Goal: Task Accomplishment & Management: Manage account settings

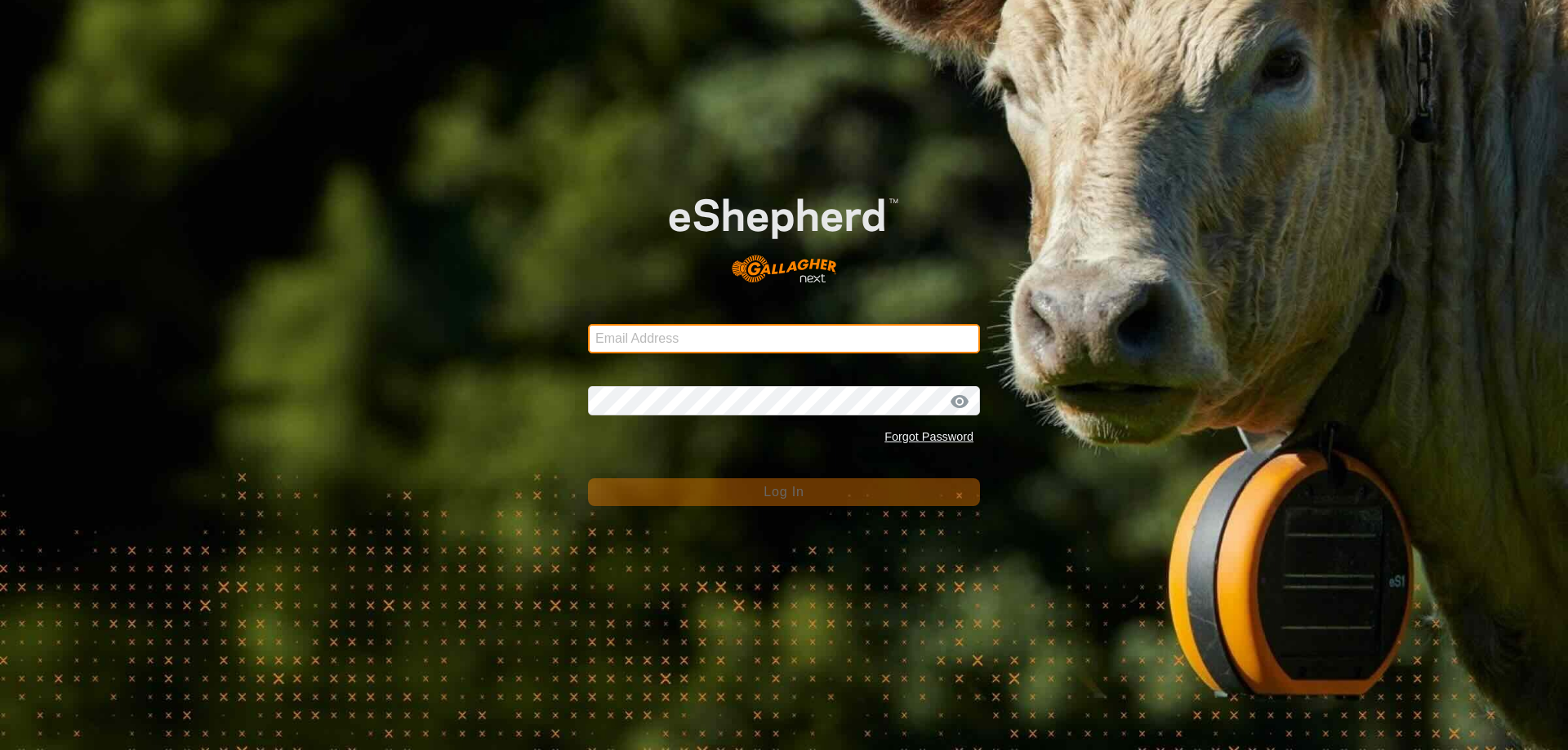
click at [673, 334] on input "Email Address" at bounding box center [784, 339] width 392 height 29
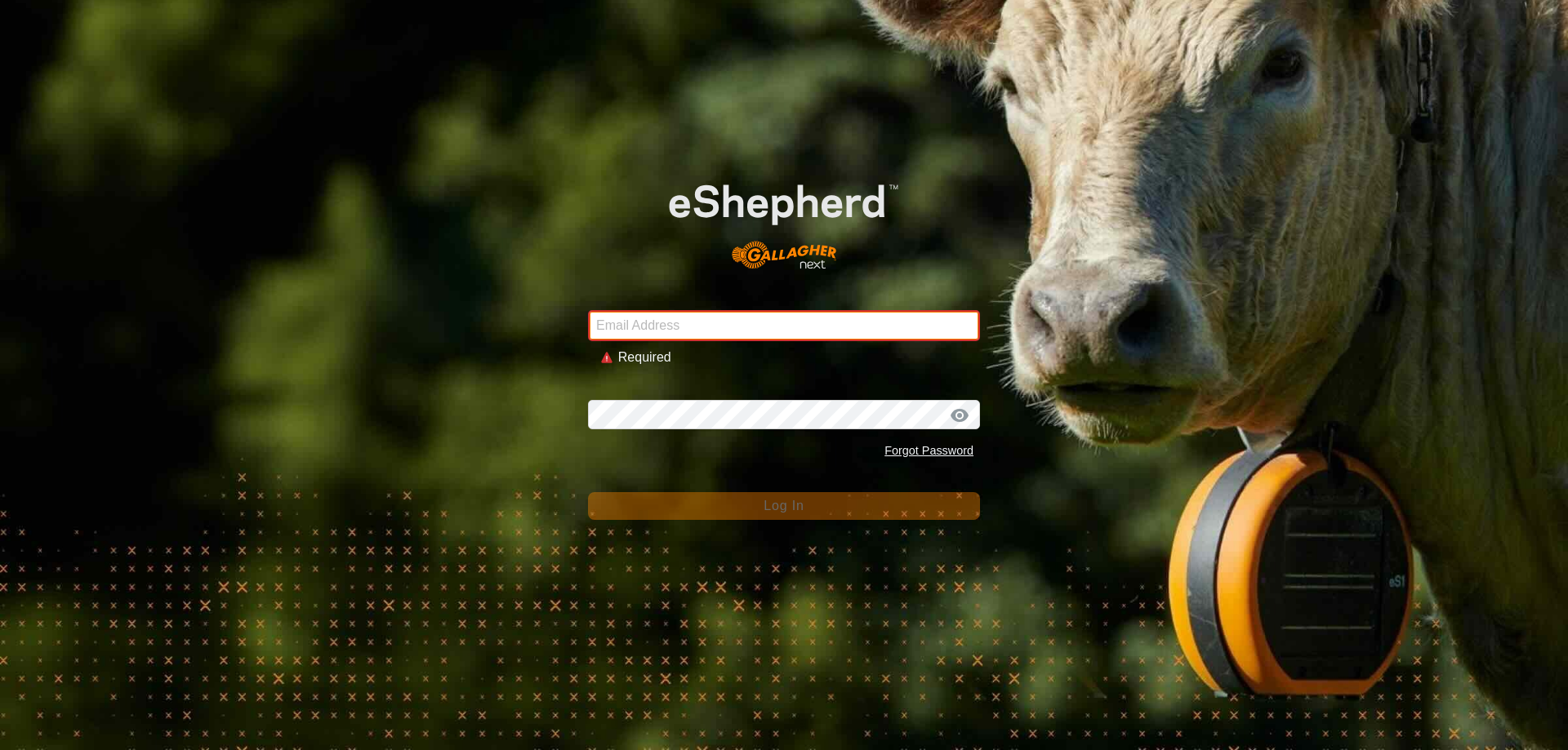
type input "[EMAIL_ADDRESS][DOMAIN_NAME]"
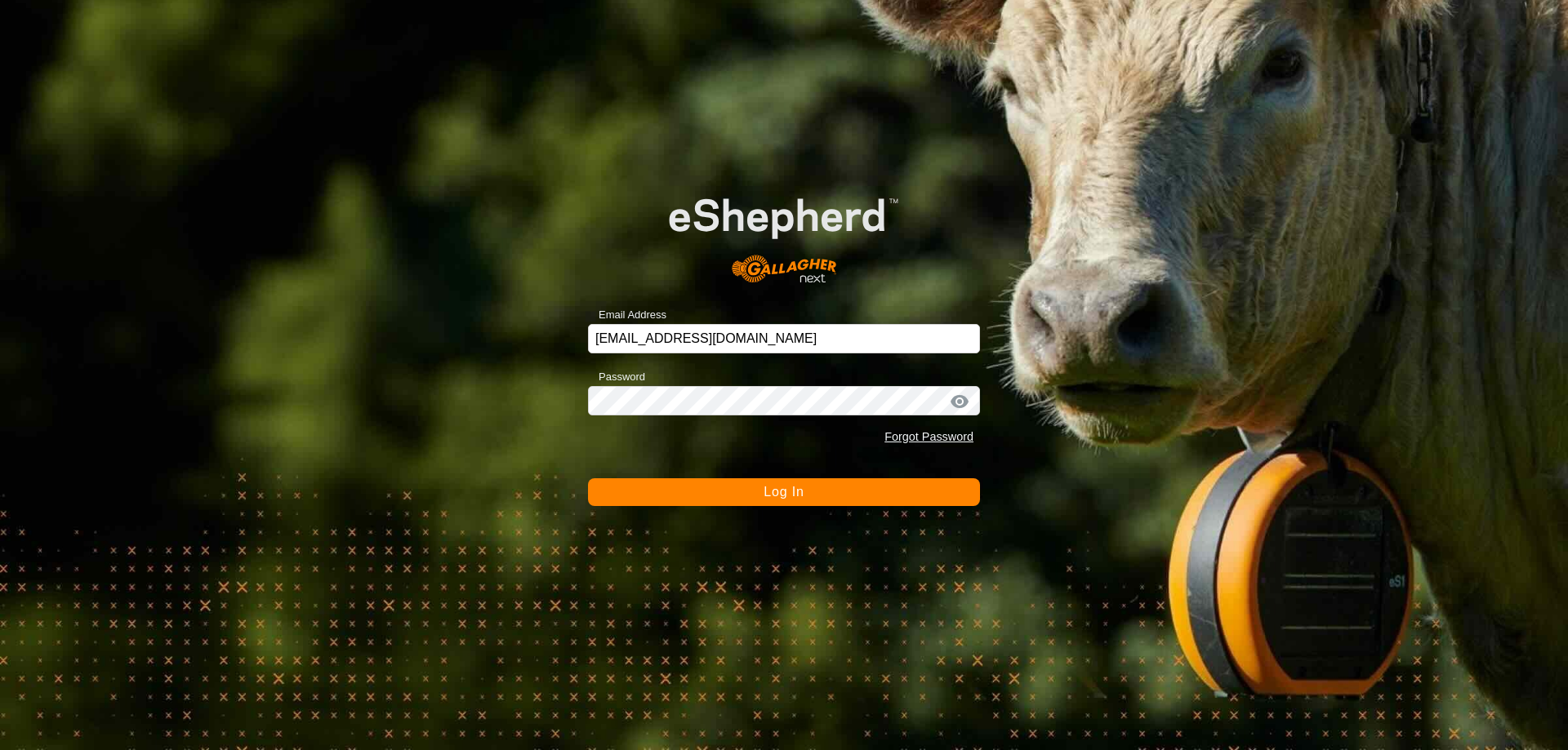
click at [772, 493] on span "Log In" at bounding box center [783, 491] width 40 height 14
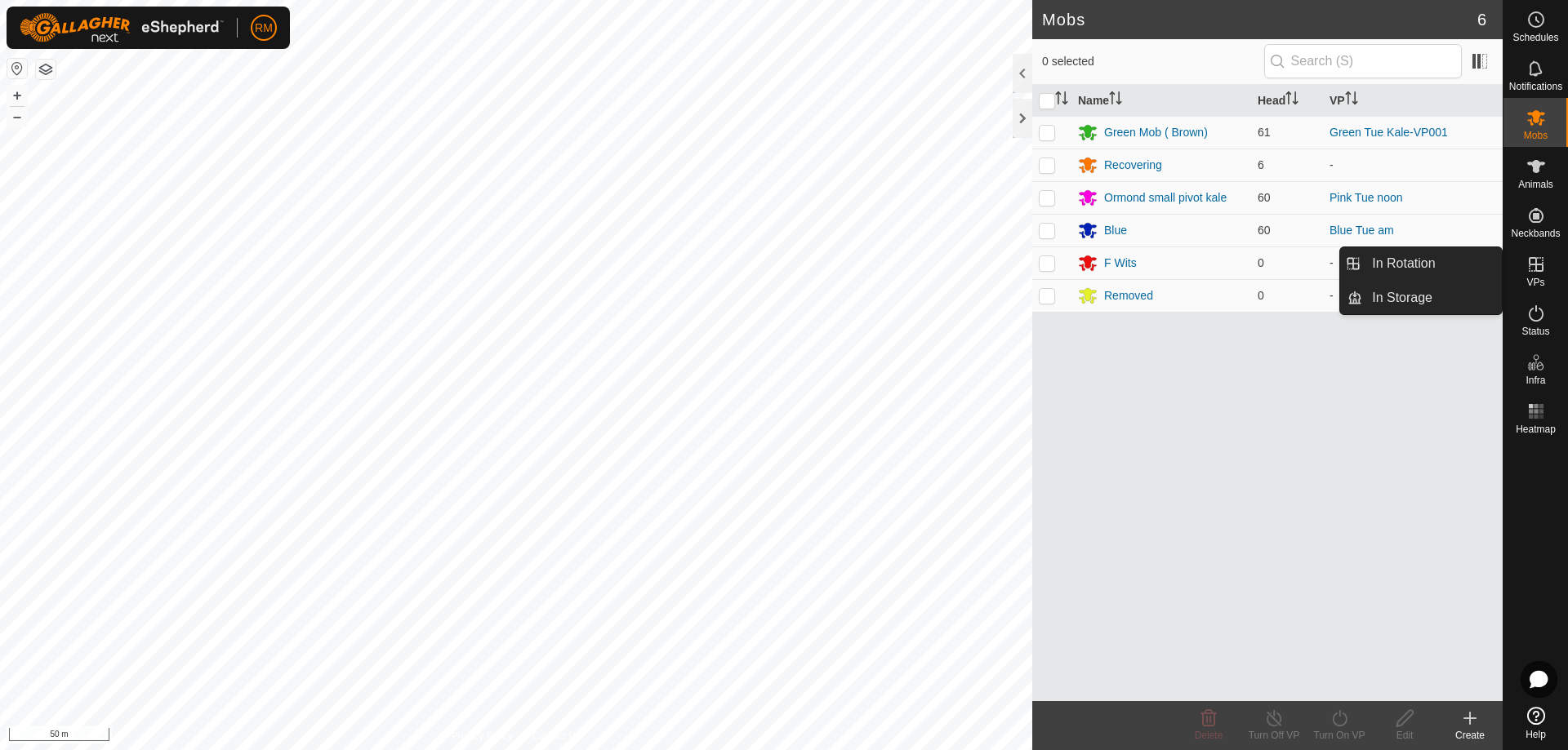
click at [1533, 268] on icon at bounding box center [1536, 264] width 19 height 19
click at [1538, 268] on icon at bounding box center [1536, 264] width 19 height 19
click at [1432, 264] on link "In Rotation" at bounding box center [1432, 263] width 139 height 32
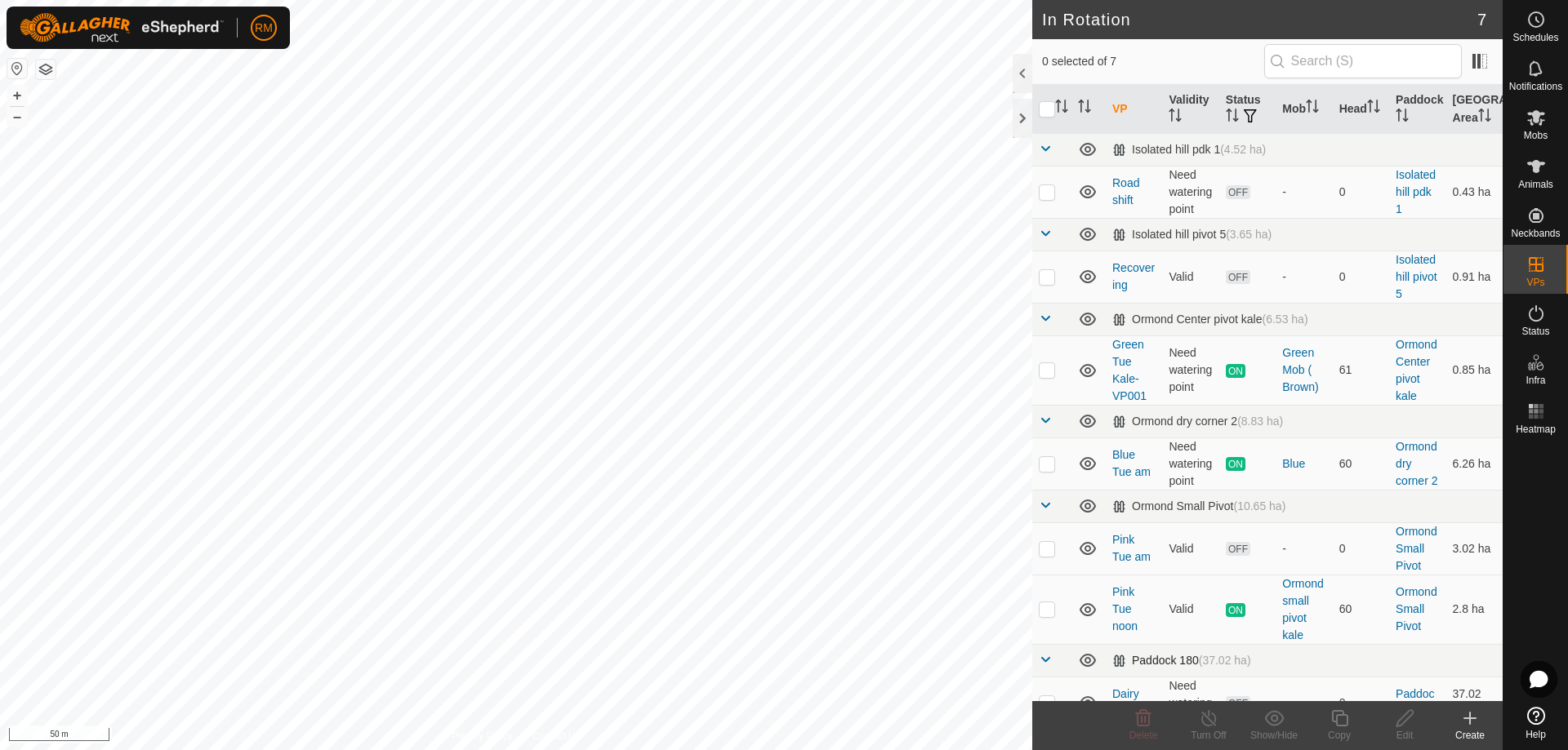
checkbox input "true"
click at [1408, 720] on icon at bounding box center [1405, 719] width 17 height 17
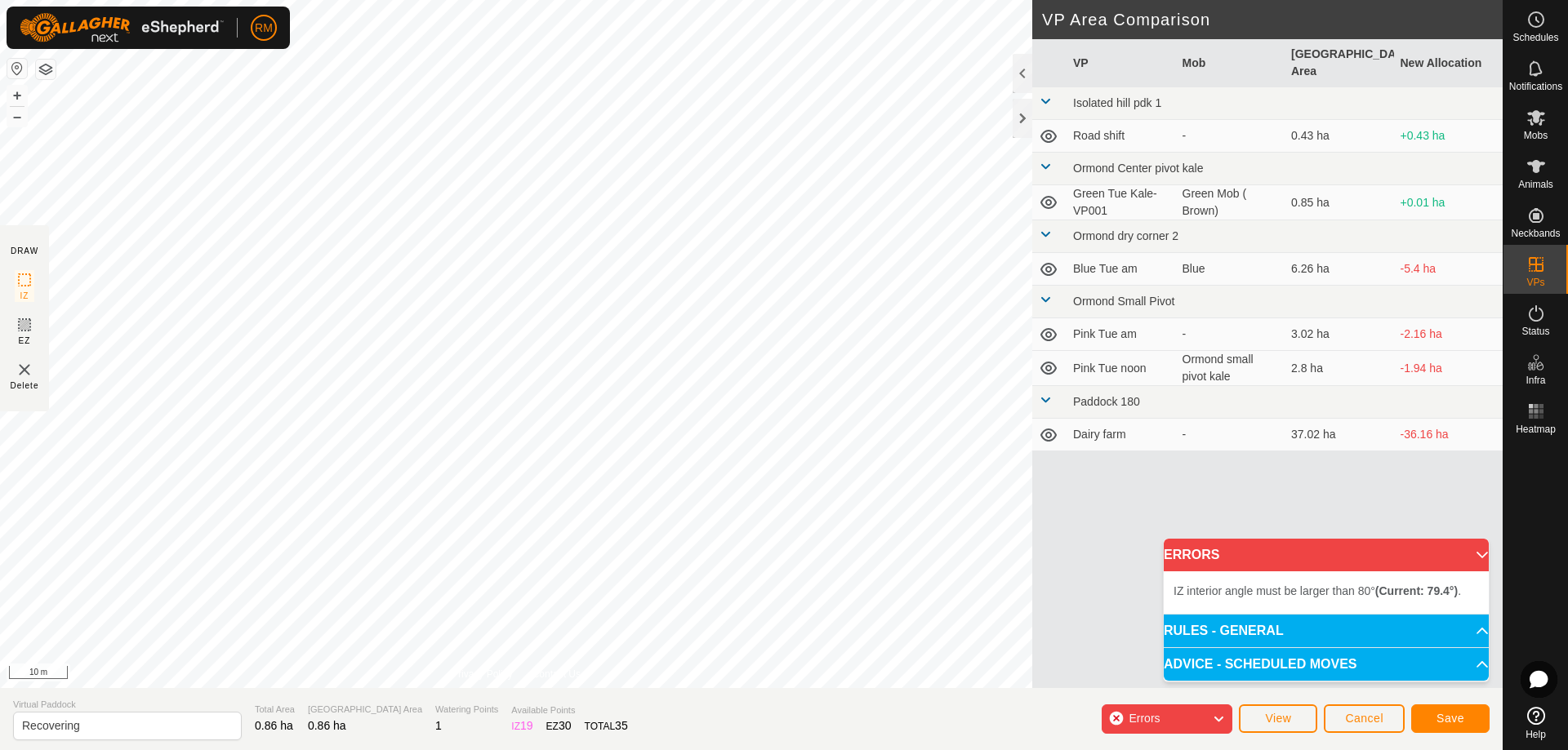
click at [323, 287] on div "IZ interior angle must be larger than 80° (Current: 79.4°) . + – ⇧ i 10 m" at bounding box center [516, 344] width 1032 height 688
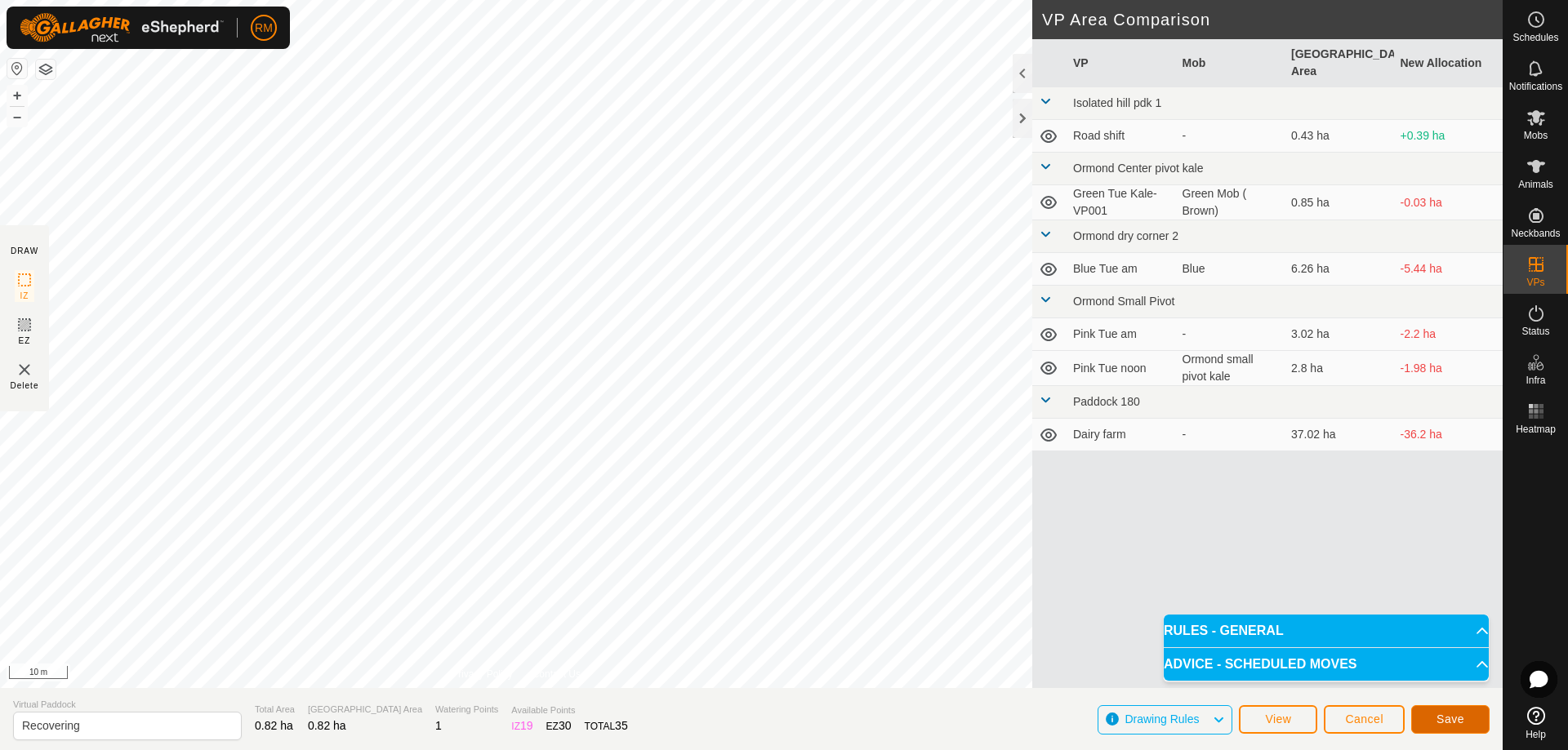
click at [1427, 721] on button "Save" at bounding box center [1450, 719] width 78 height 29
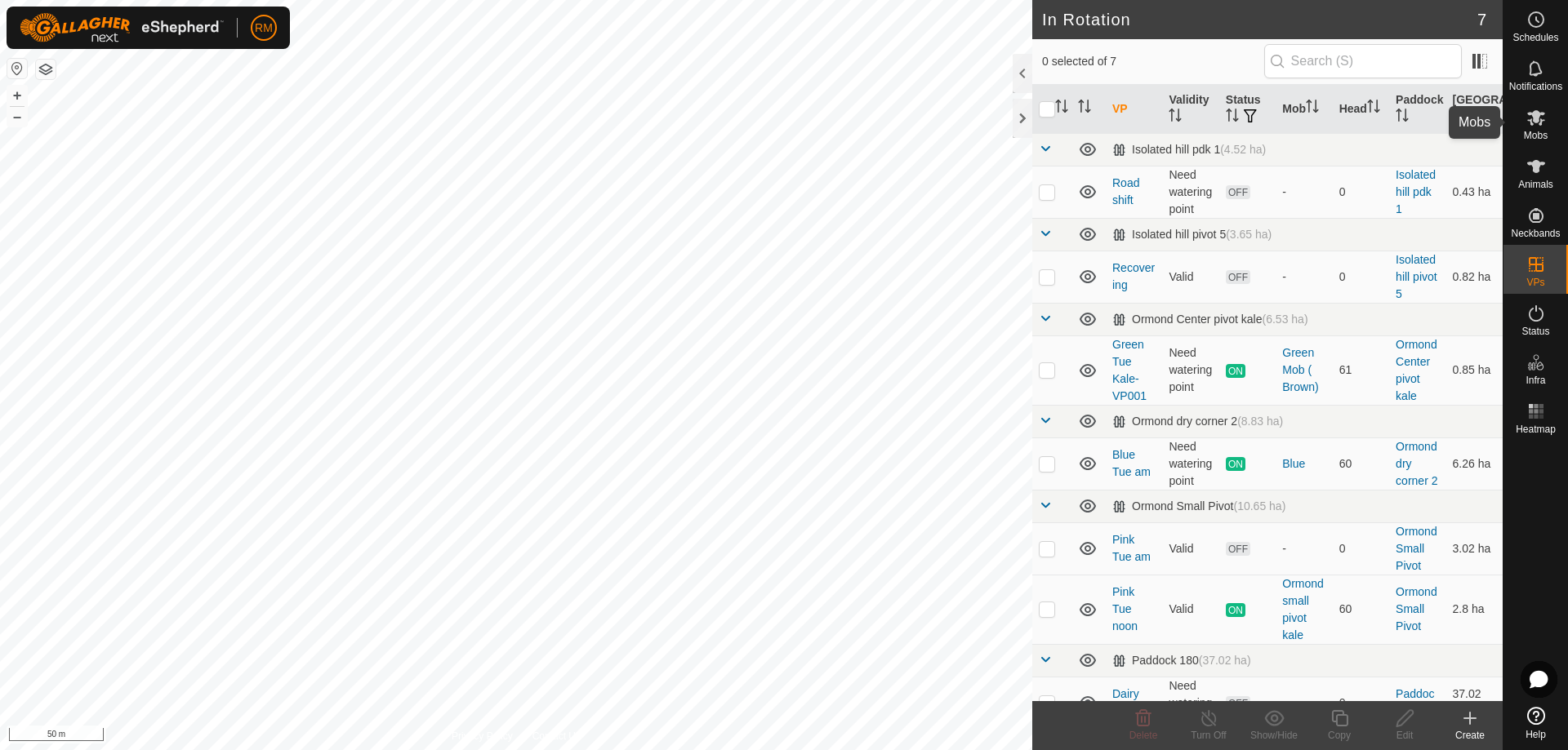
click at [1539, 121] on icon at bounding box center [1536, 117] width 19 height 19
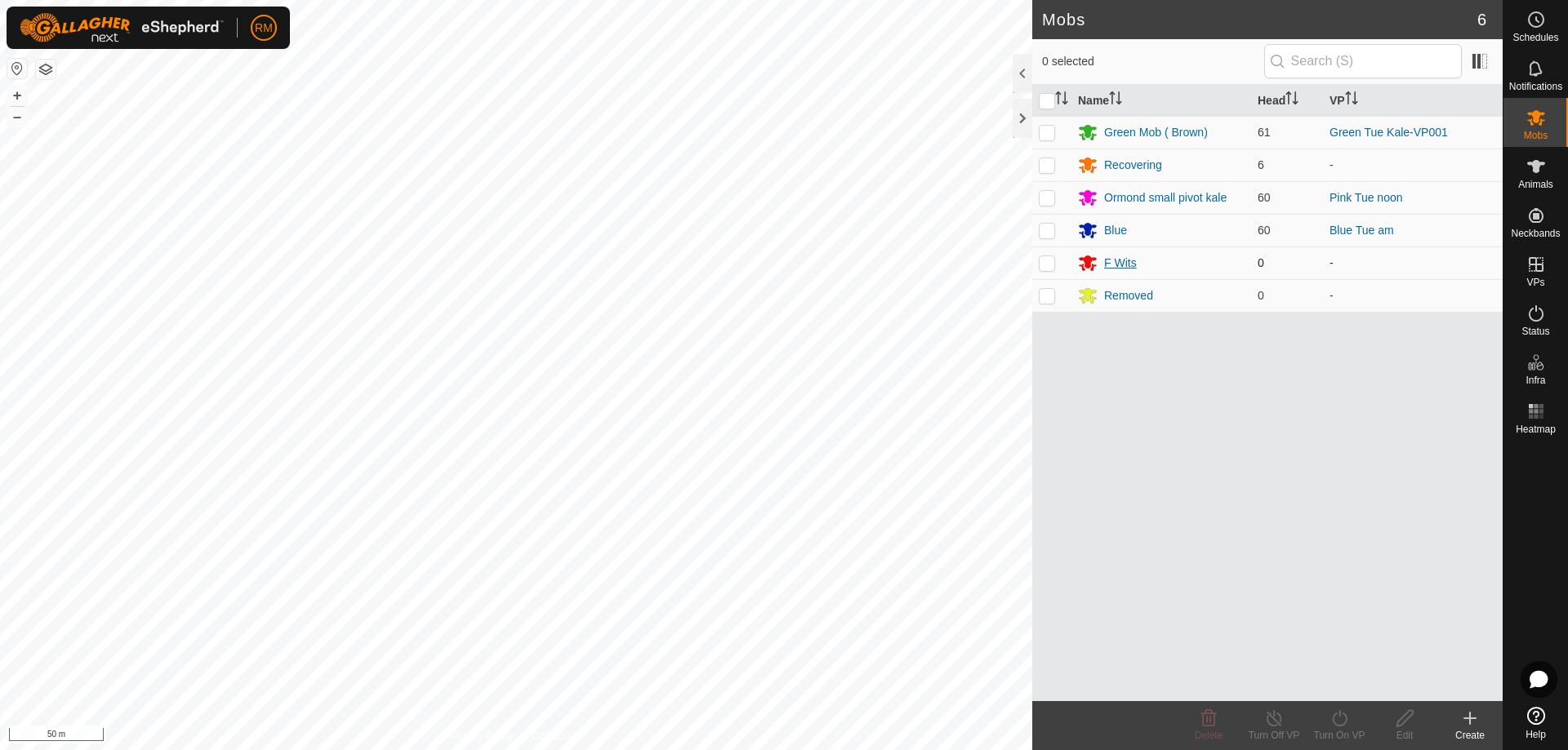
click at [1119, 262] on div "F Wits" at bounding box center [1120, 263] width 32 height 18
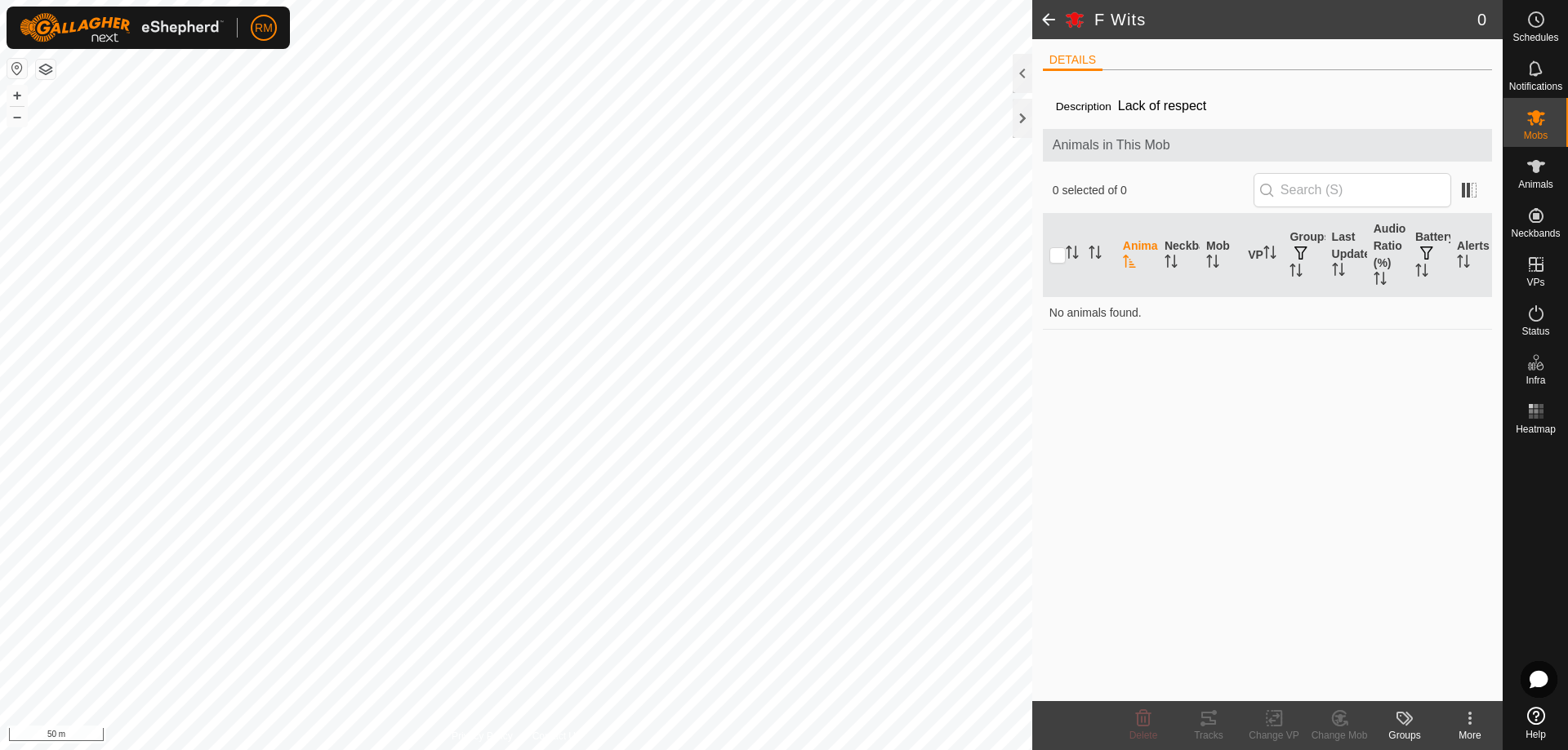
drag, startPoint x: 1106, startPoint y: 463, endPoint x: 1111, endPoint y: 451, distance: 13.0
click at [1109, 461] on div "Description Lack of respect Animals in This Mob 0 selected of 0 Animal Neckband…" at bounding box center [1267, 392] width 449 height 618
click at [1045, 18] on span at bounding box center [1048, 19] width 32 height 40
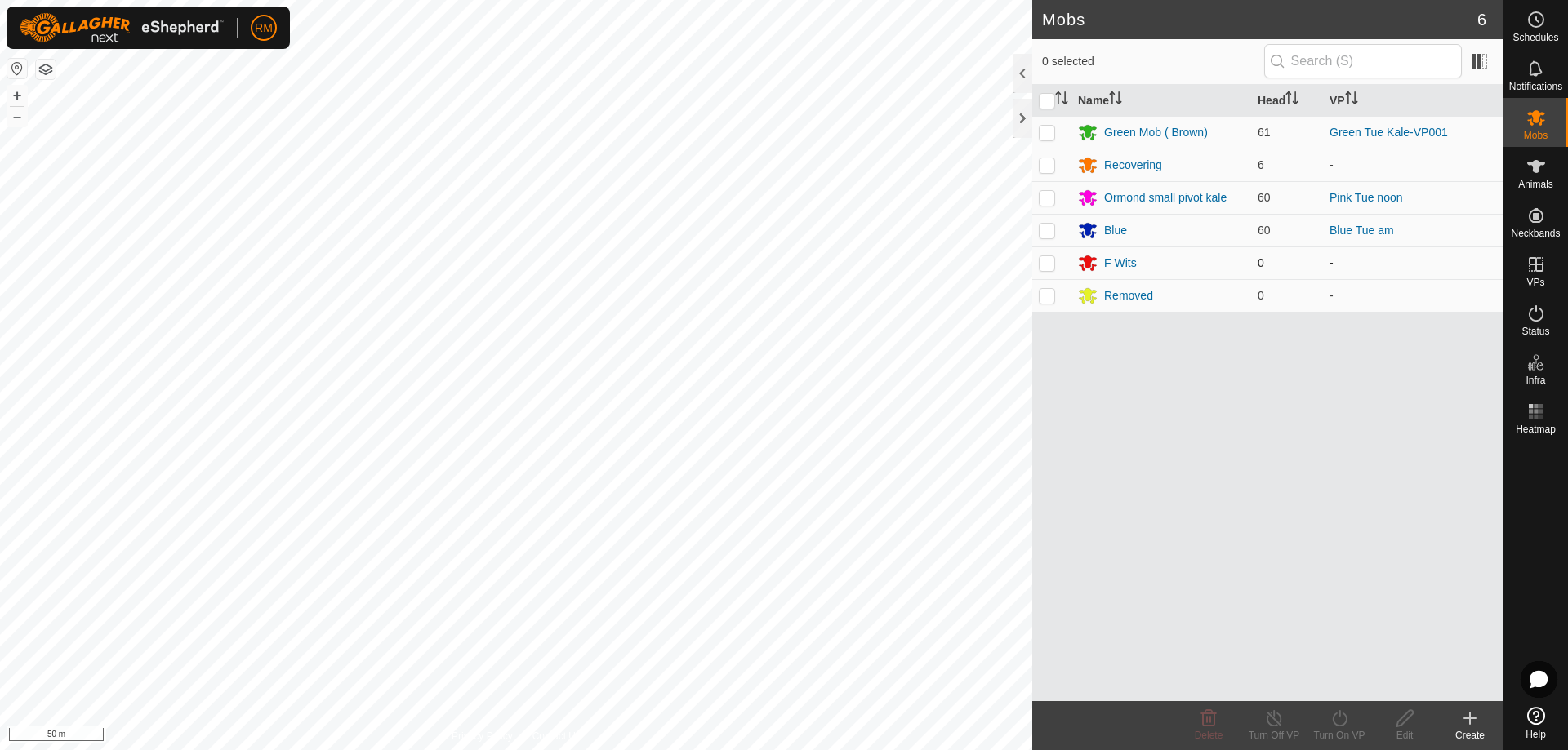
click at [1117, 261] on div "F Wits" at bounding box center [1120, 263] width 32 height 18
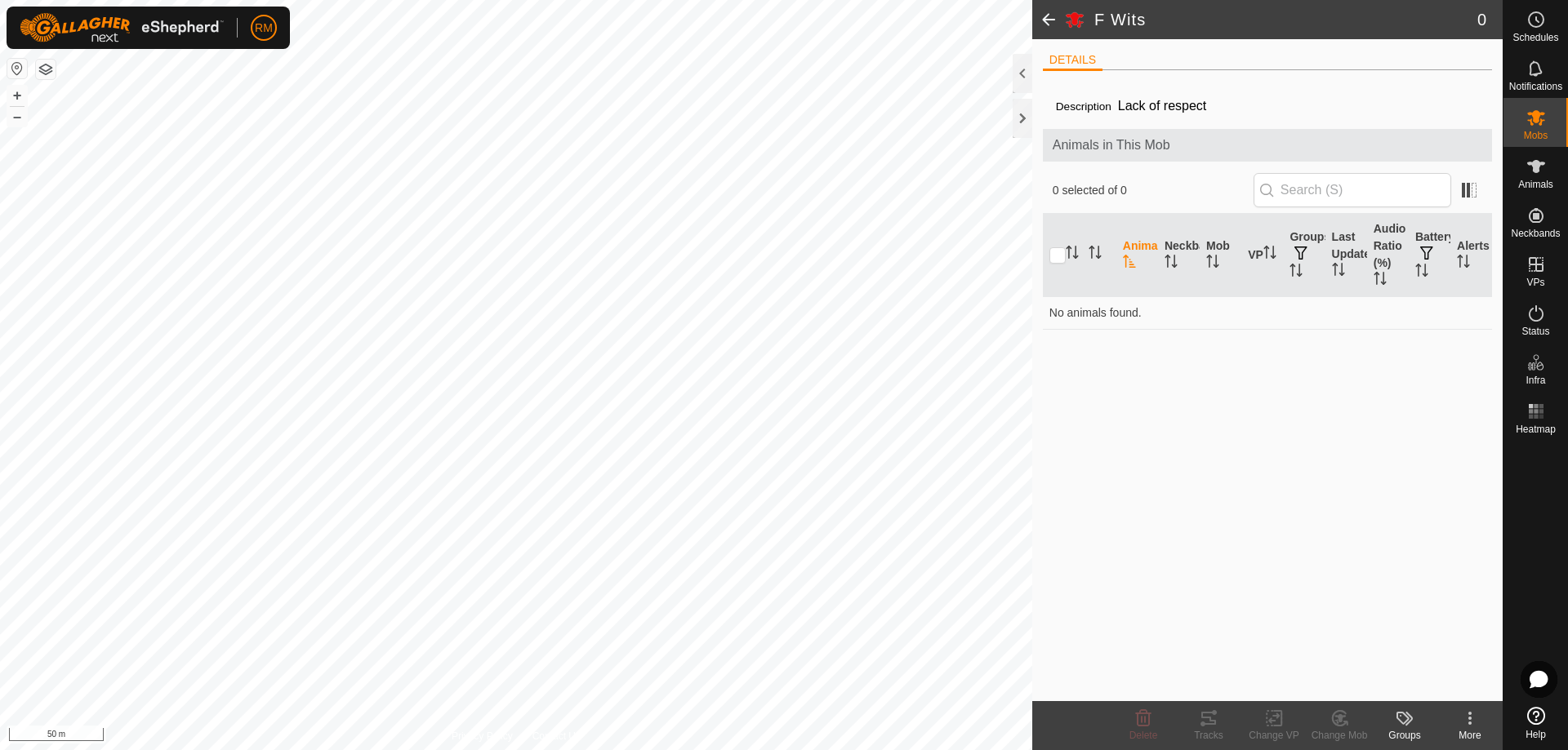
click at [1043, 19] on span at bounding box center [1048, 19] width 32 height 40
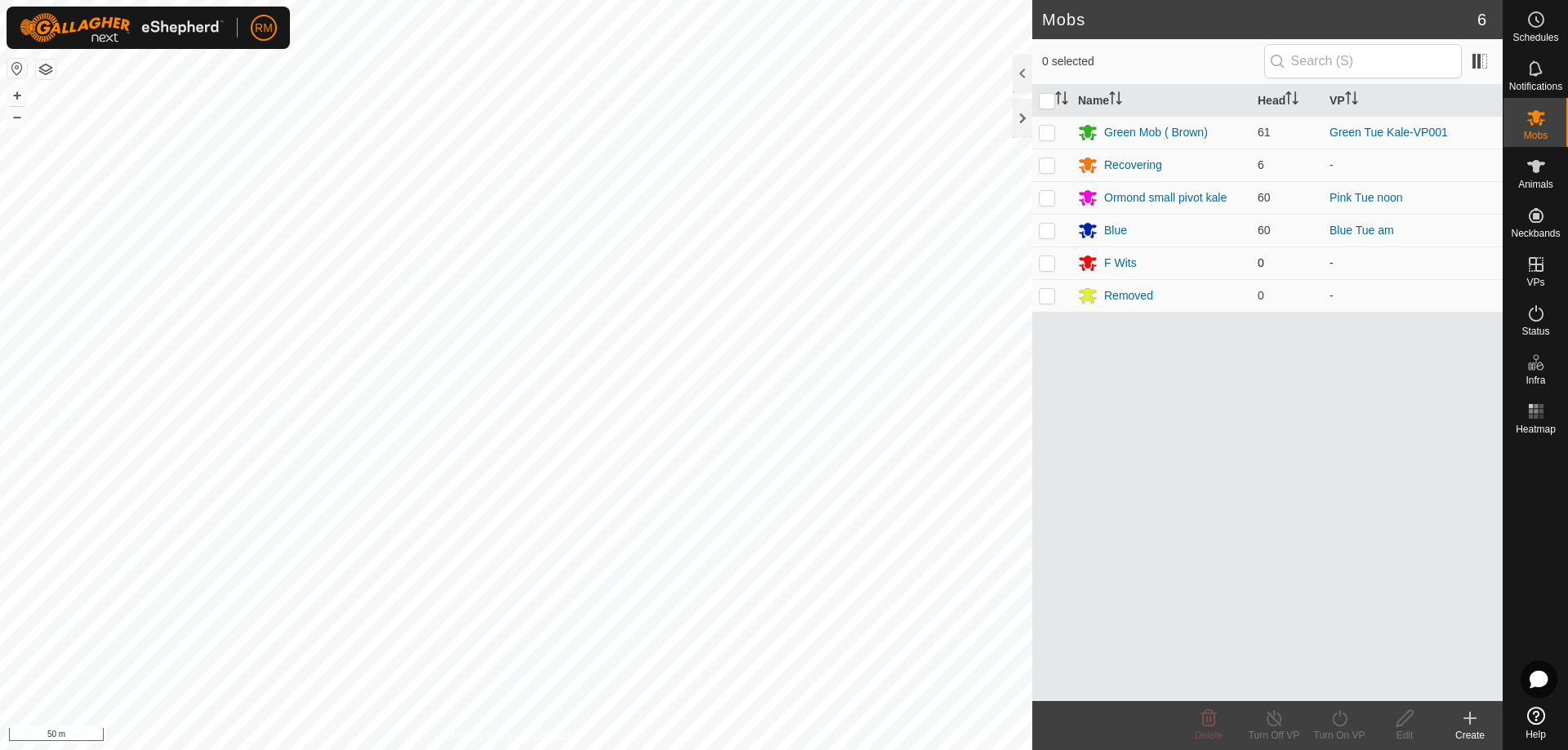
click at [1043, 265] on p-checkbox at bounding box center [1047, 263] width 17 height 13
click at [1206, 715] on icon at bounding box center [1208, 718] width 19 height 19
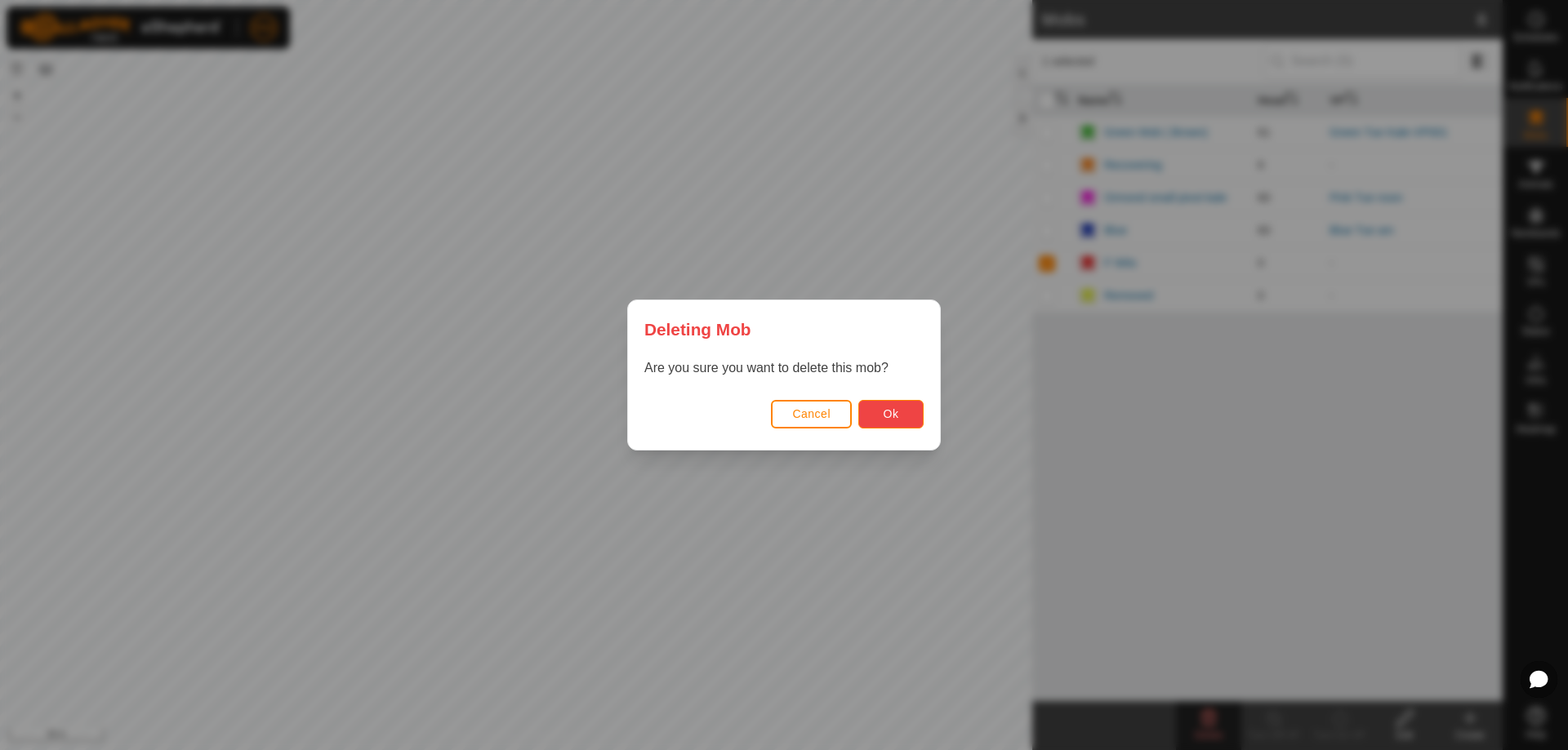
click at [891, 414] on span "Ok" at bounding box center [891, 414] width 16 height 13
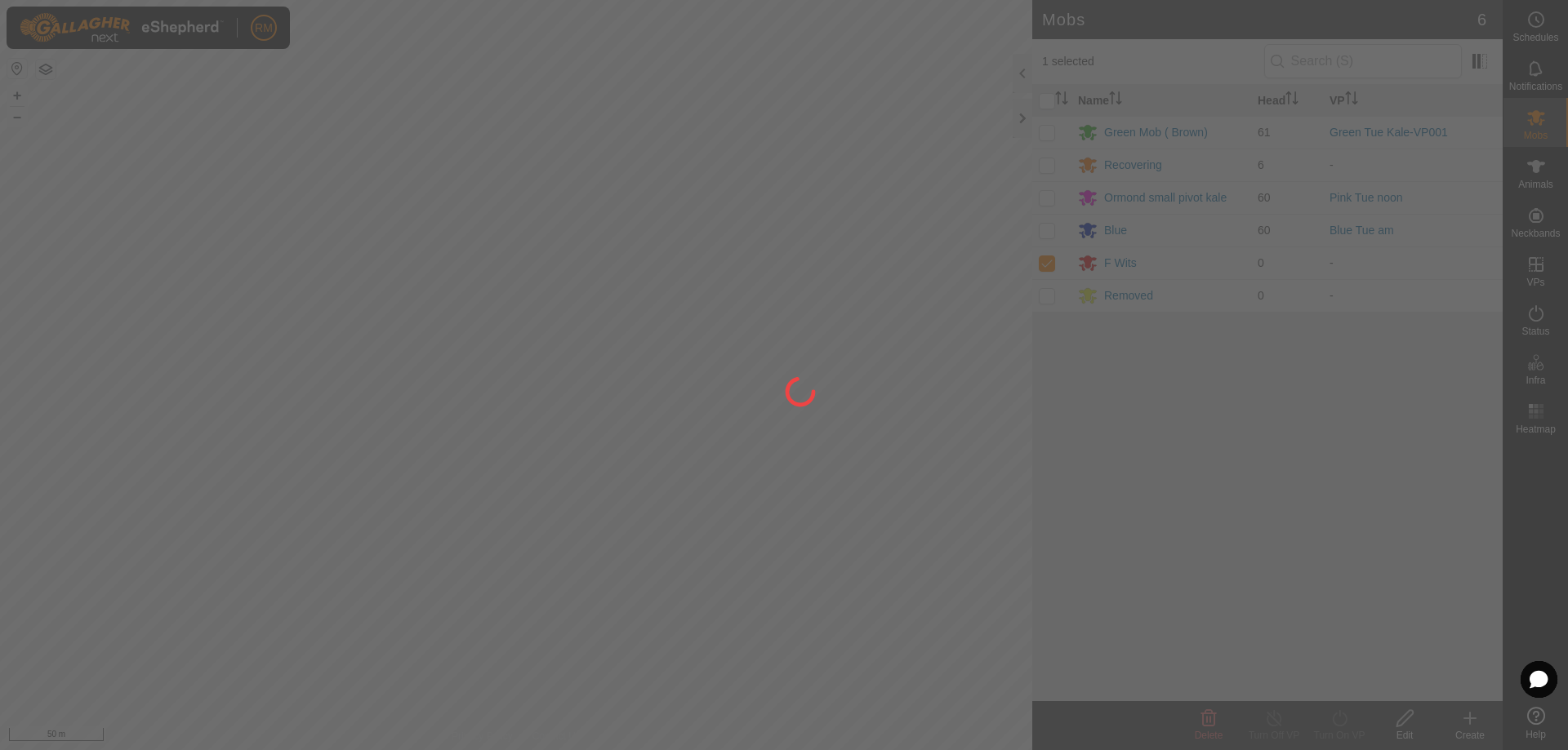
checkbox input "false"
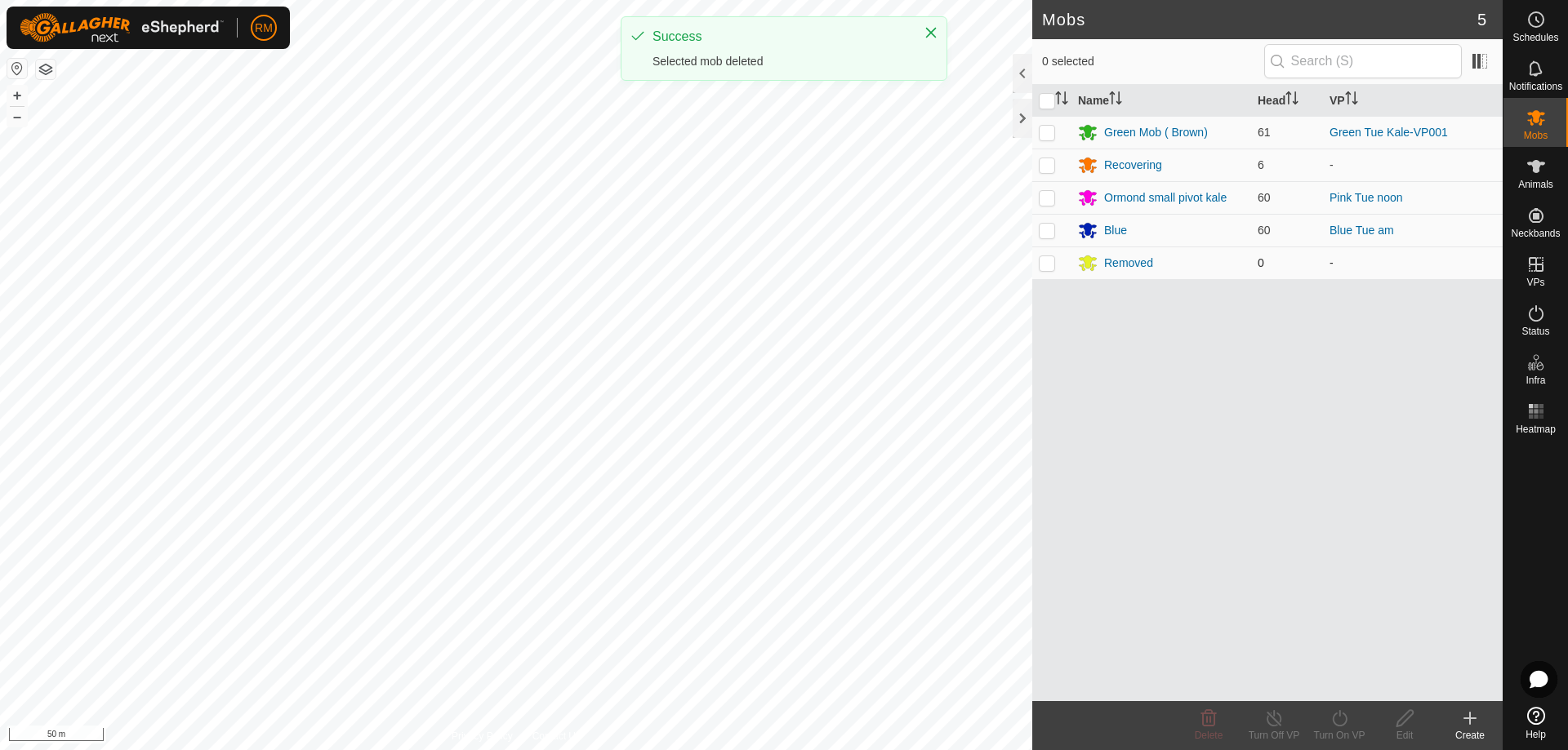
click at [1048, 262] on p-checkbox at bounding box center [1047, 263] width 17 height 13
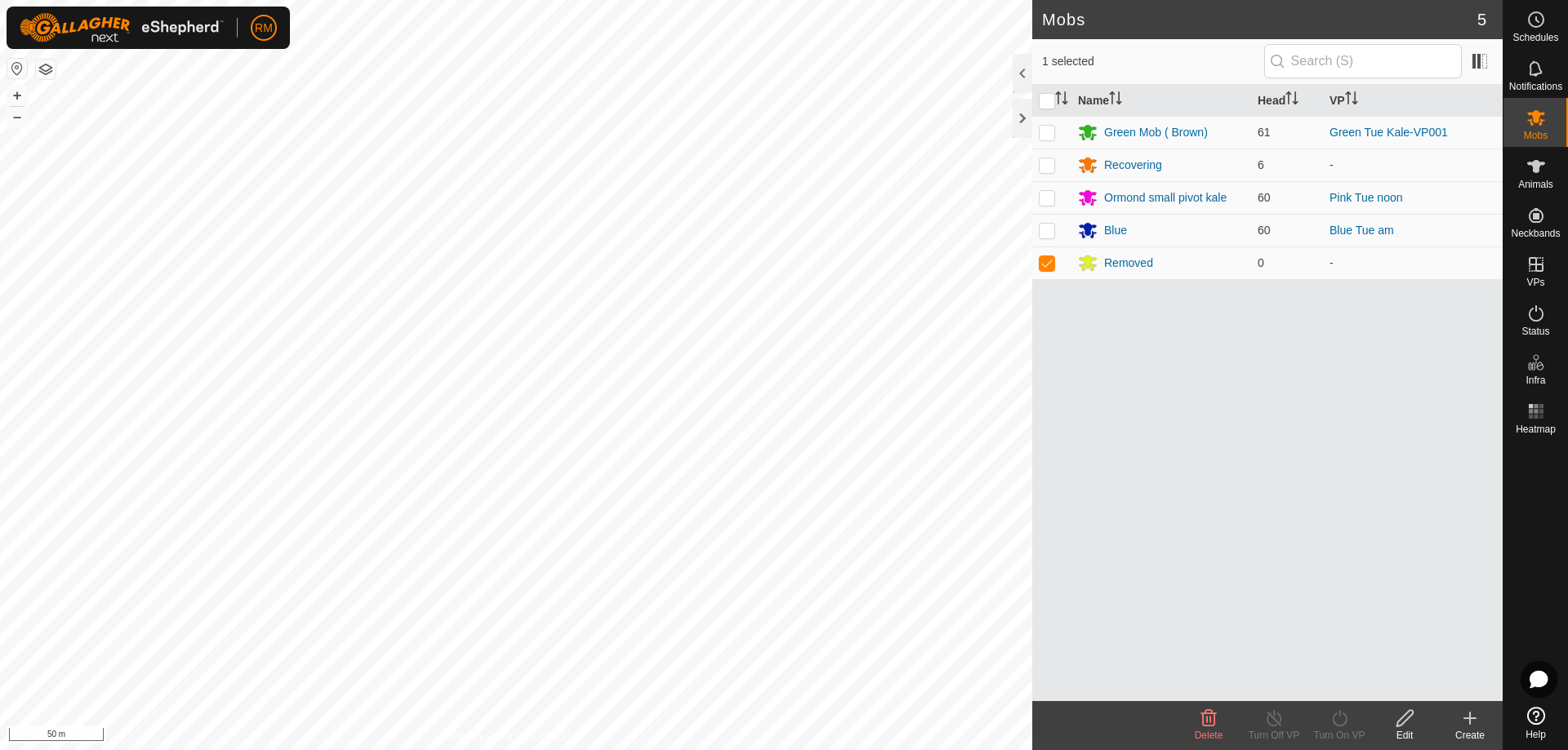
click at [1207, 720] on icon at bounding box center [1208, 719] width 16 height 17
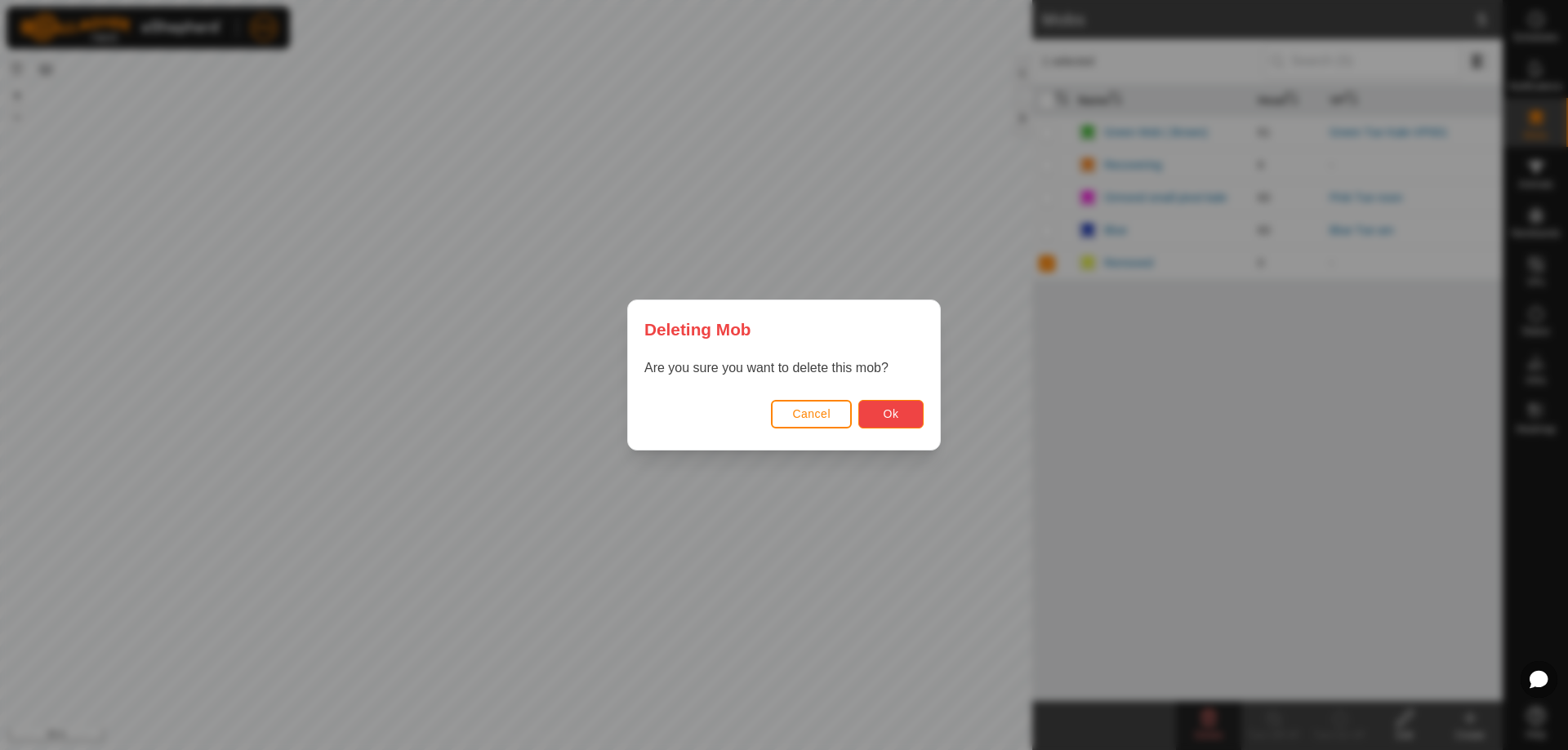
click at [909, 412] on button "Ok" at bounding box center [890, 414] width 65 height 29
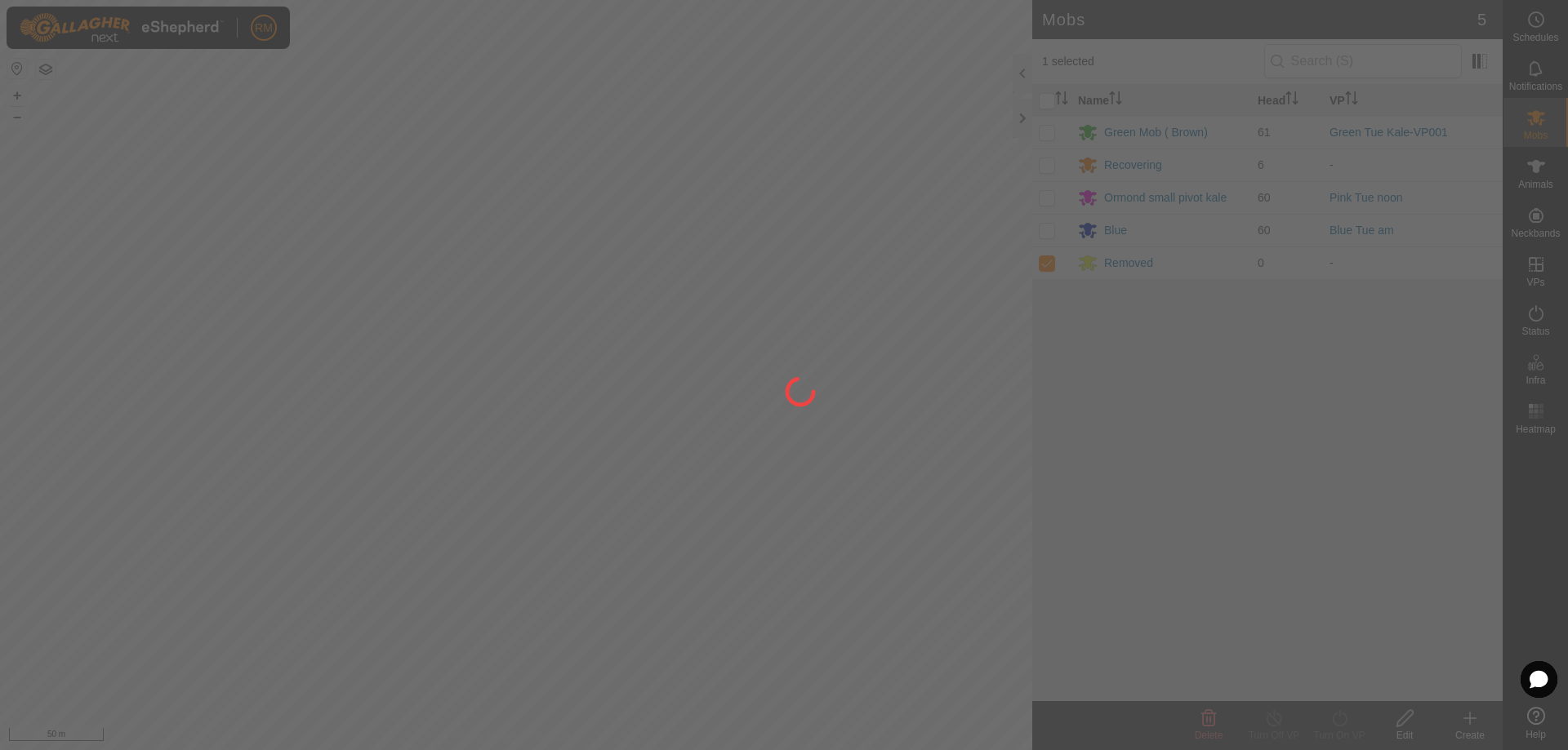
checkbox input "false"
